Goal: Navigation & Orientation: Go to known website

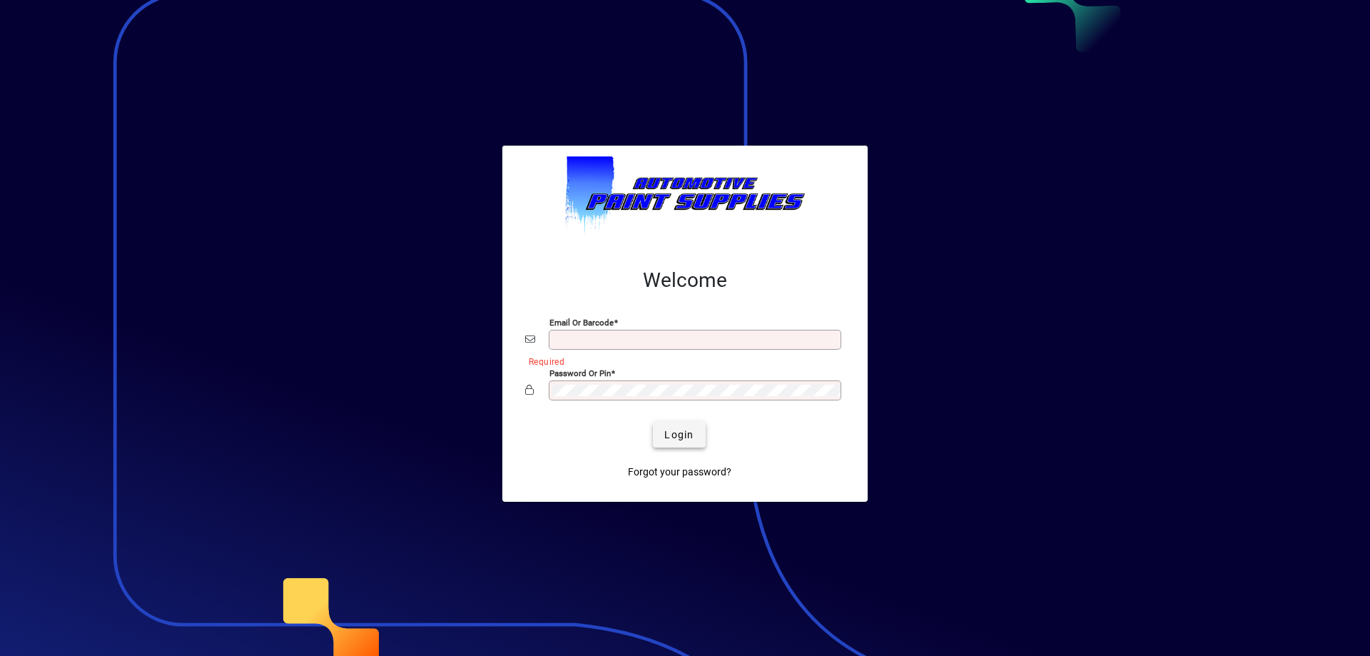
type input "**********"
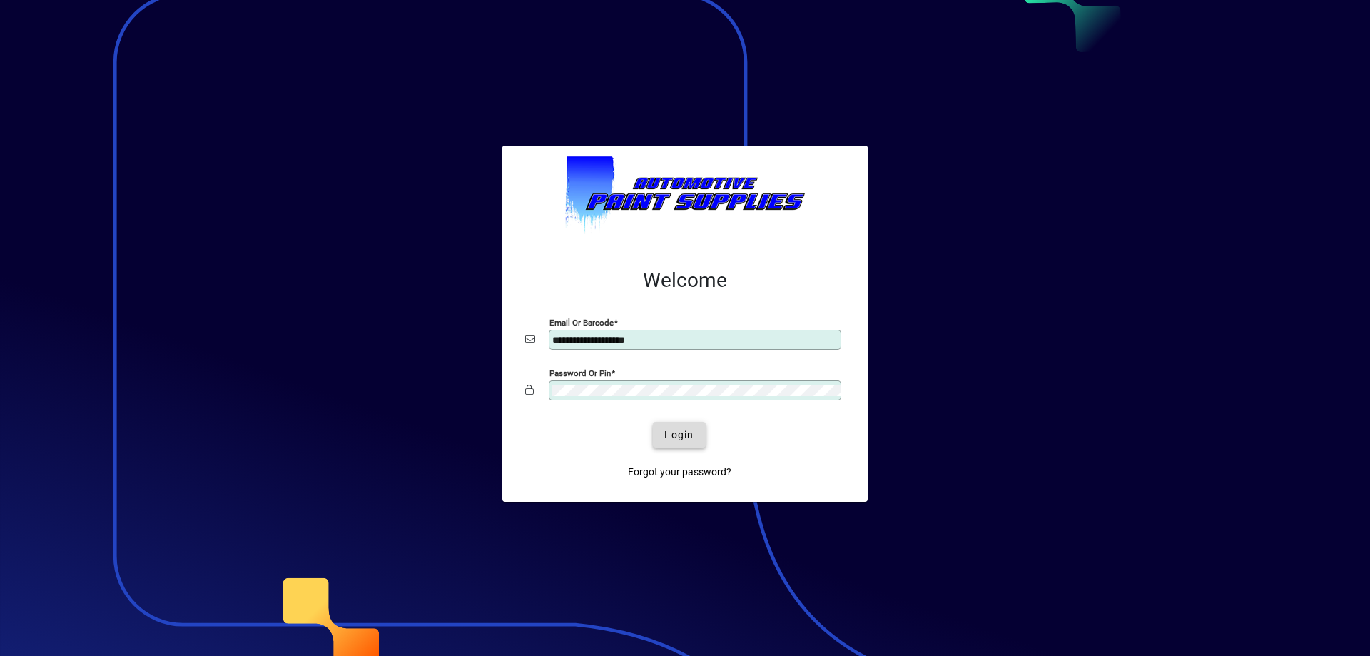
click at [691, 435] on span "Login" at bounding box center [678, 434] width 29 height 15
